Goal: Find specific page/section: Find specific page/section

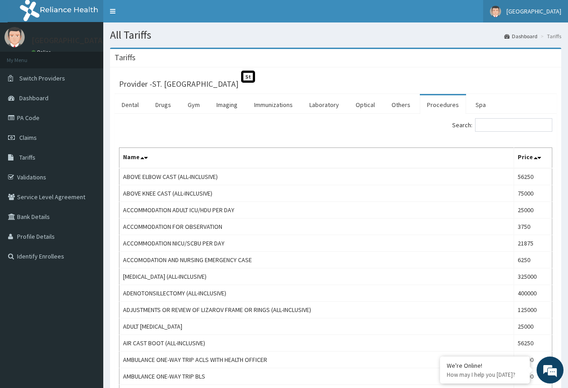
click at [548, 17] on link "[GEOGRAPHIC_DATA]" at bounding box center [525, 11] width 85 height 22
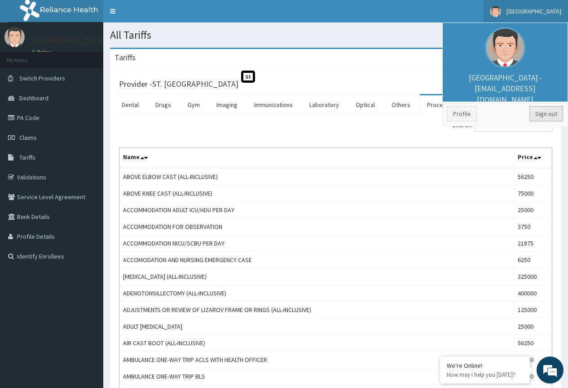
click at [545, 114] on link "Sign out" at bounding box center [547, 113] width 34 height 15
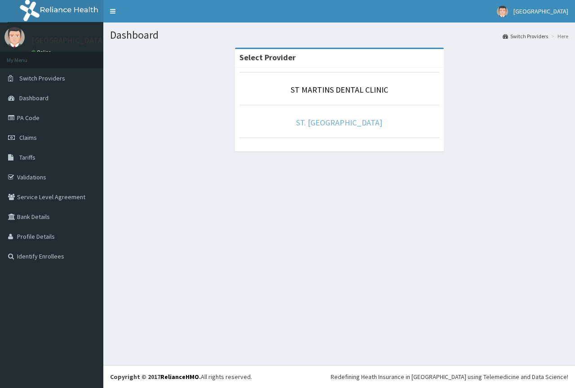
click at [346, 120] on link "ST. [GEOGRAPHIC_DATA]" at bounding box center [339, 122] width 86 height 10
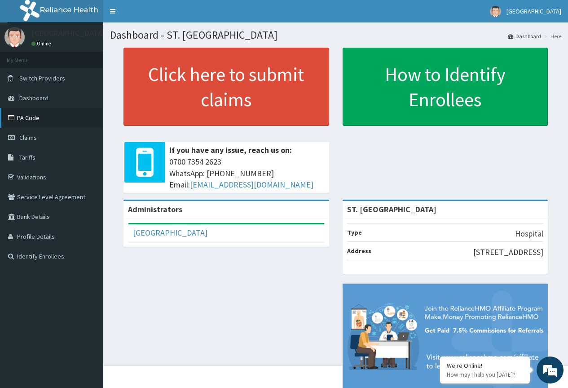
click at [42, 118] on link "PA Code" at bounding box center [51, 118] width 103 height 20
